Goal: Browse casually

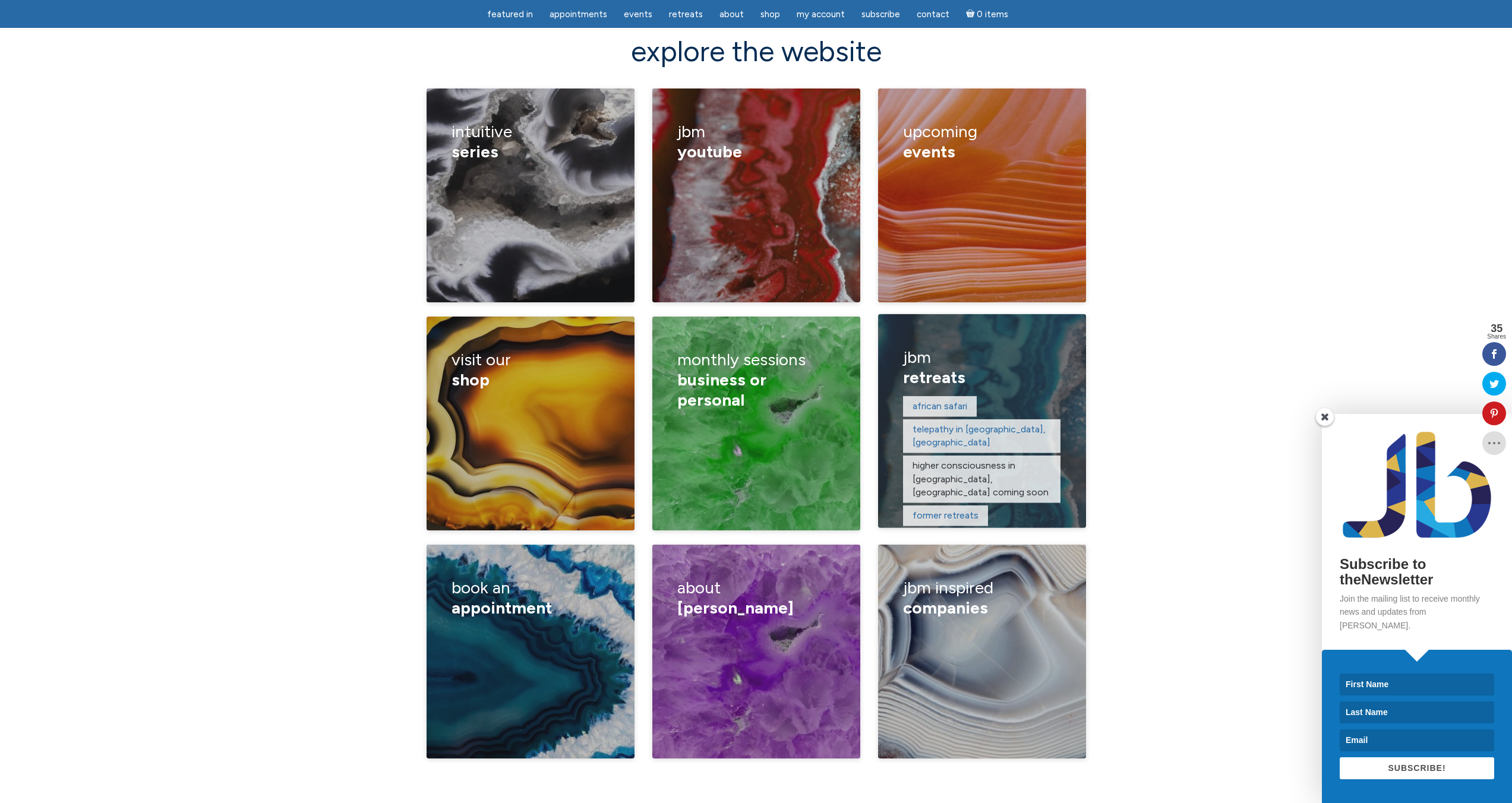
scroll to position [1679, 0]
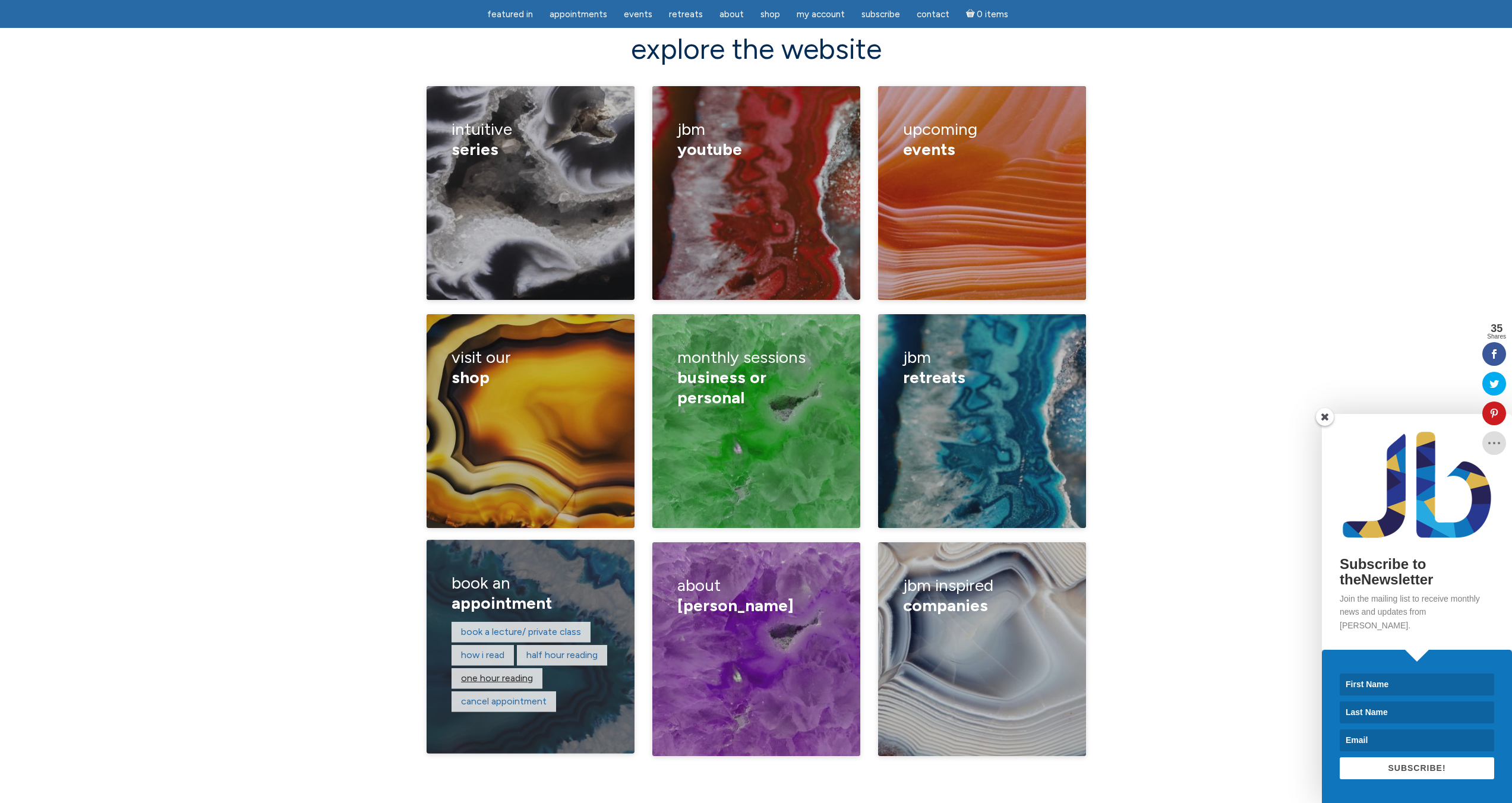
click at [495, 673] on link "One hour reading" at bounding box center [497, 677] width 72 height 11
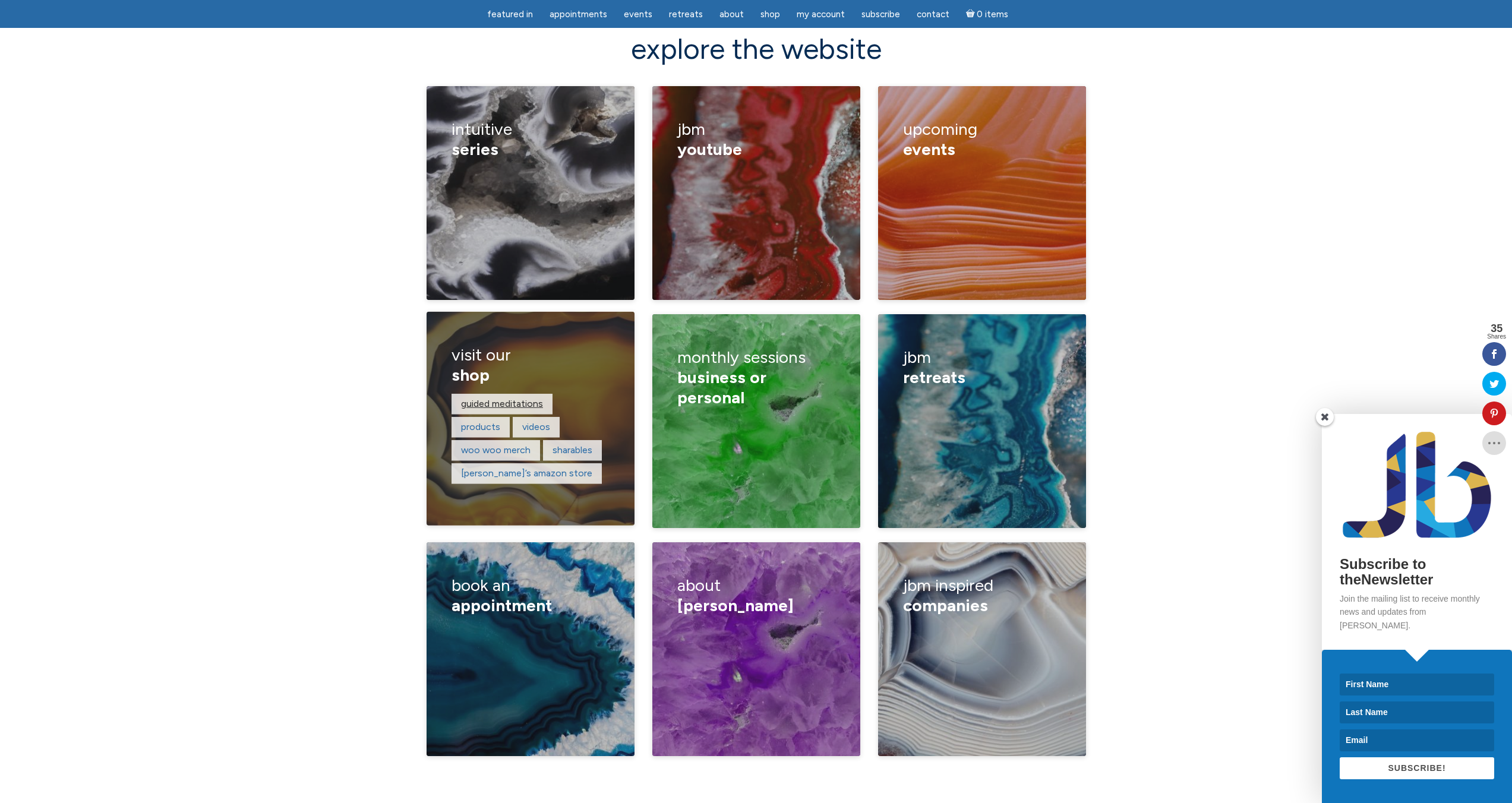
click at [501, 398] on link "guided meditations" at bounding box center [502, 403] width 82 height 11
